Goal: Task Accomplishment & Management: Manage account settings

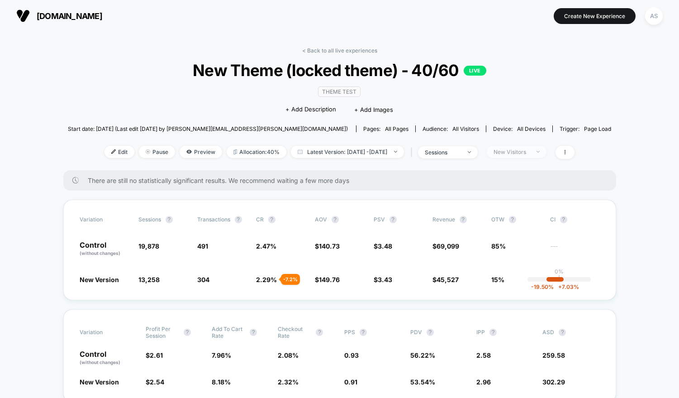
click at [530, 153] on div "New Visitors" at bounding box center [512, 151] width 36 height 7
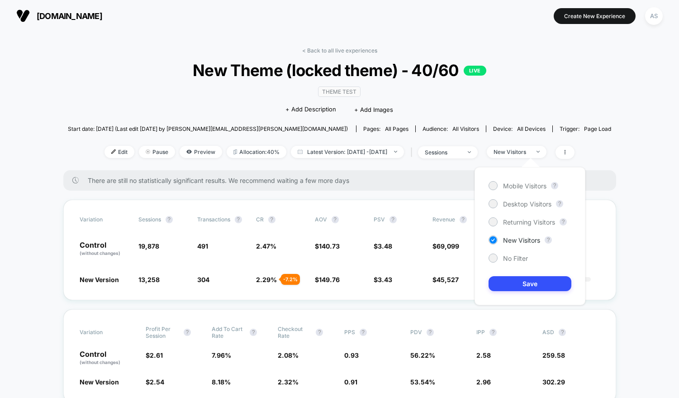
click at [500, 251] on div "Mobile Visitors ? Desktop Visitors ? Returning Visitors ? New Visitors ? No Fil…" at bounding box center [530, 236] width 111 height 138
click at [506, 260] on span "No Filter" at bounding box center [515, 258] width 25 height 8
click at [514, 273] on div "Mobile Visitors ? Desktop Visitors ? Returning Visitors ? New Visitors ? No Fil…" at bounding box center [530, 236] width 111 height 138
click at [522, 282] on button "Save" at bounding box center [530, 283] width 83 height 15
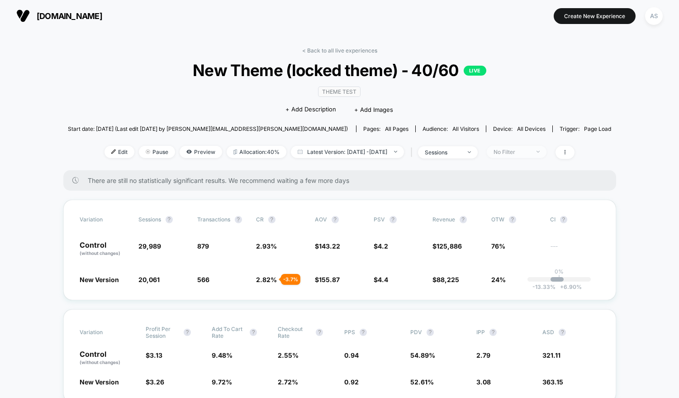
click at [520, 157] on span "No Filter" at bounding box center [517, 152] width 60 height 12
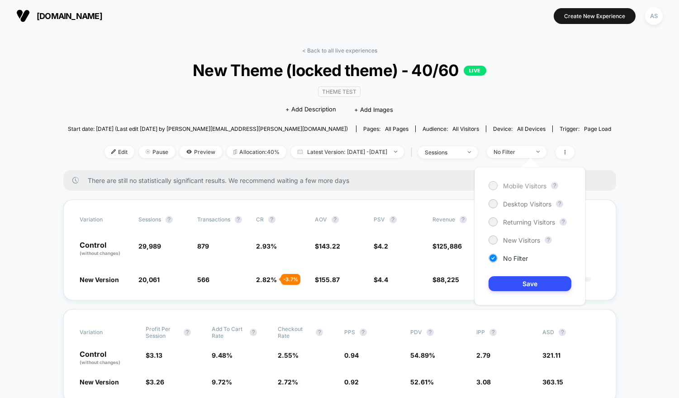
click at [506, 188] on span "Mobile Visitors" at bounding box center [524, 186] width 43 height 8
click at [511, 282] on button "Save" at bounding box center [530, 283] width 83 height 15
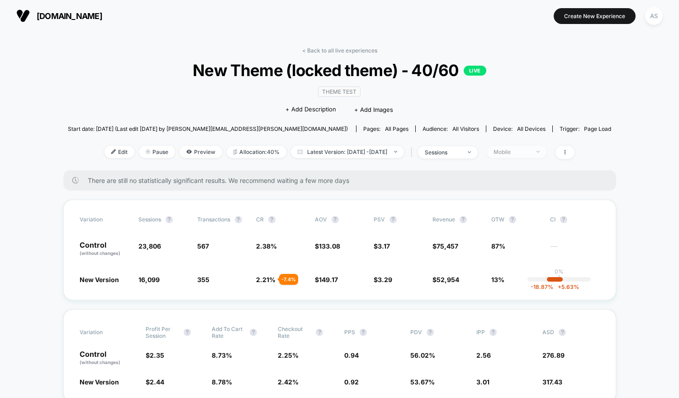
click at [530, 152] on div "Mobile" at bounding box center [512, 151] width 36 height 7
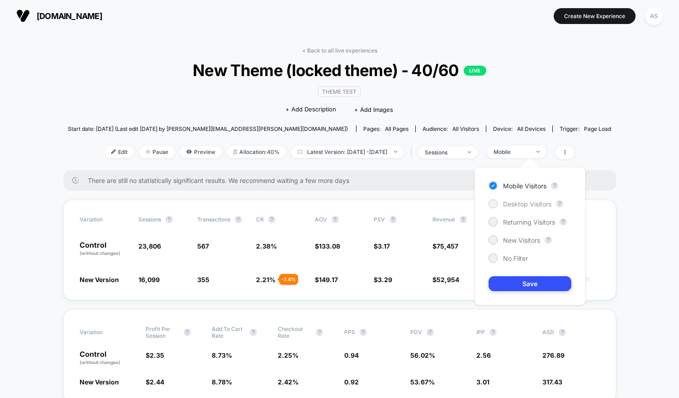
click at [510, 201] on span "Desktop Visitors" at bounding box center [527, 204] width 48 height 8
click at [522, 285] on button "Save" at bounding box center [530, 283] width 83 height 15
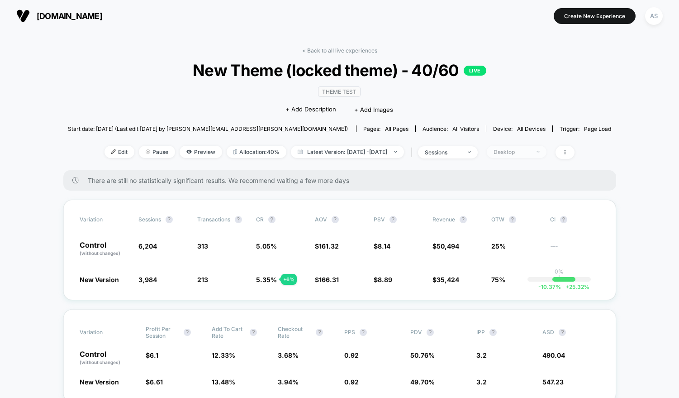
click at [517, 148] on div "Desktop" at bounding box center [512, 151] width 36 height 7
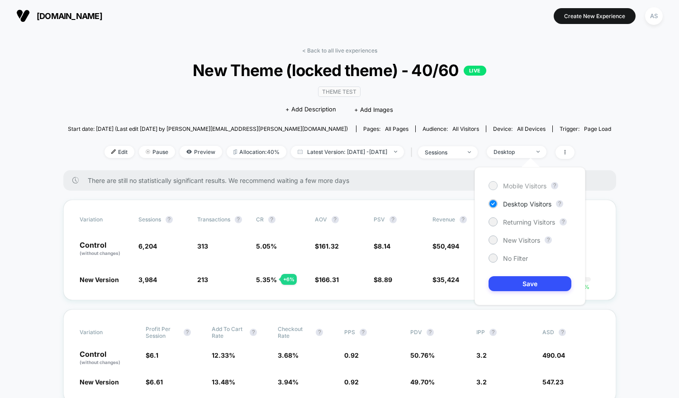
click at [520, 181] on div "Mobile Visitors" at bounding box center [518, 185] width 58 height 9
click at [520, 286] on button "Save" at bounding box center [530, 283] width 83 height 15
